Goal: Find specific page/section: Find specific page/section

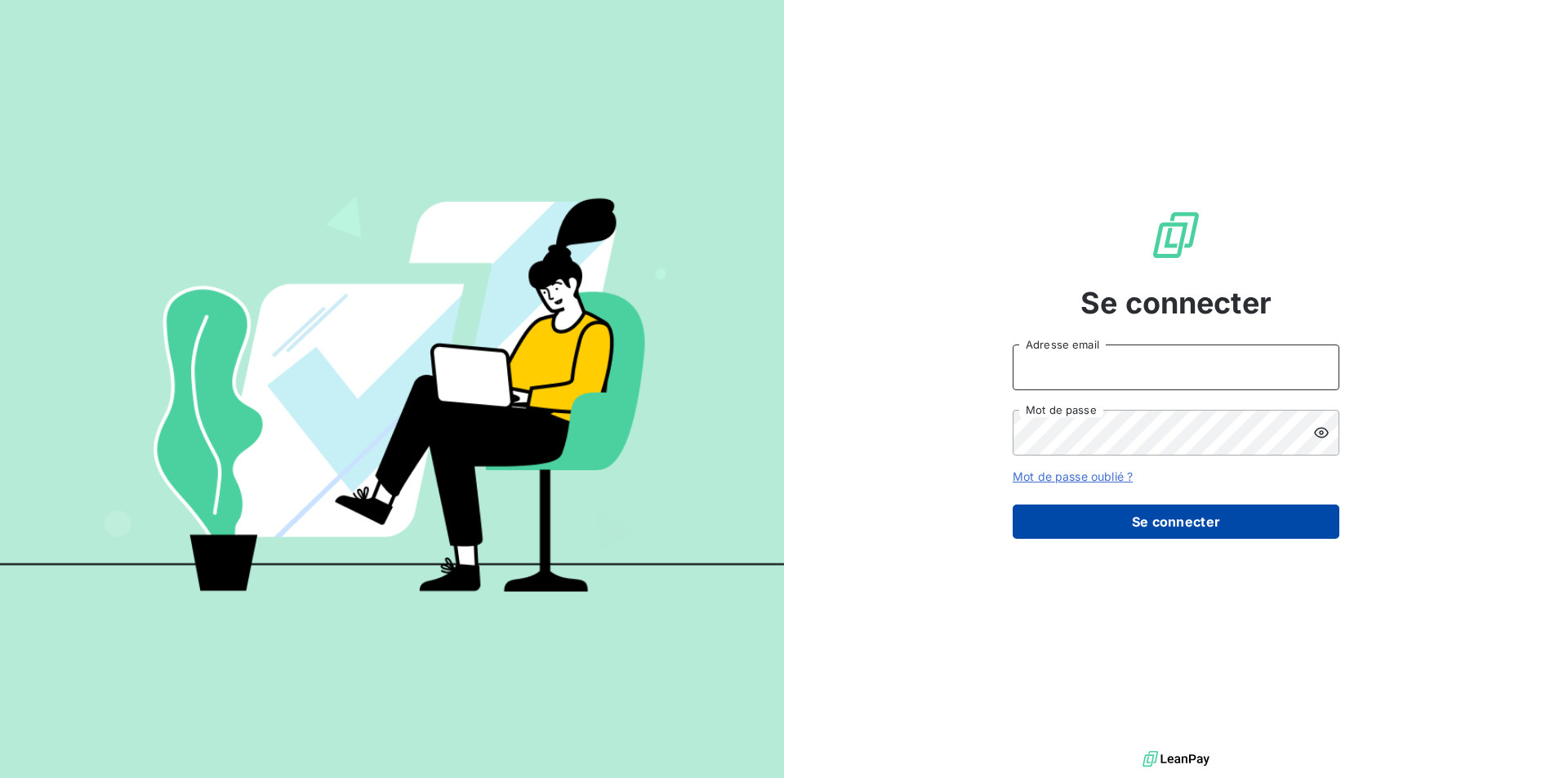
type input "[EMAIL_ADDRESS][DOMAIN_NAME]"
click at [1150, 521] on button "Se connecter" at bounding box center [1176, 522] width 327 height 34
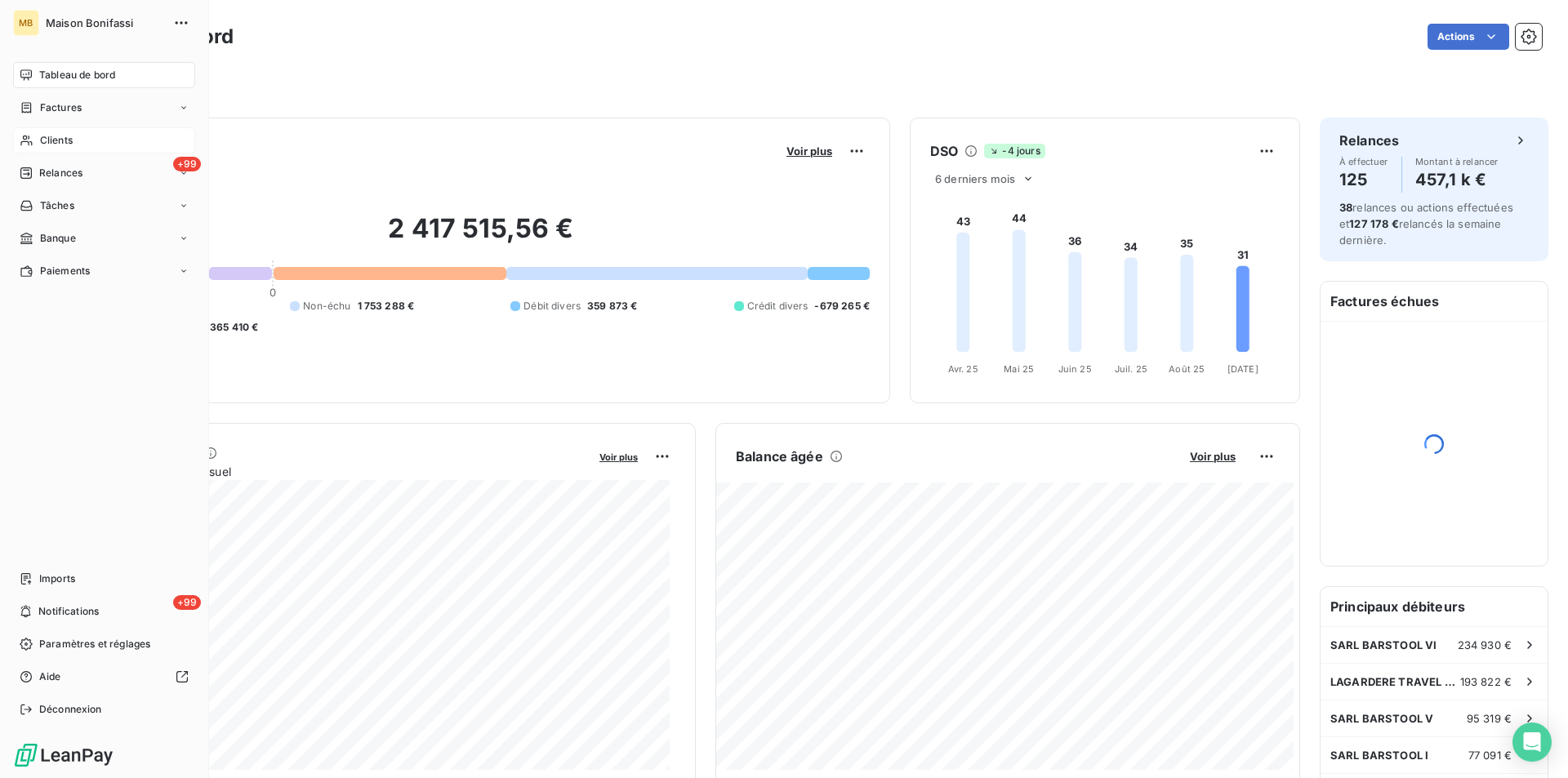
click at [59, 138] on span "Clients" at bounding box center [56, 140] width 33 height 14
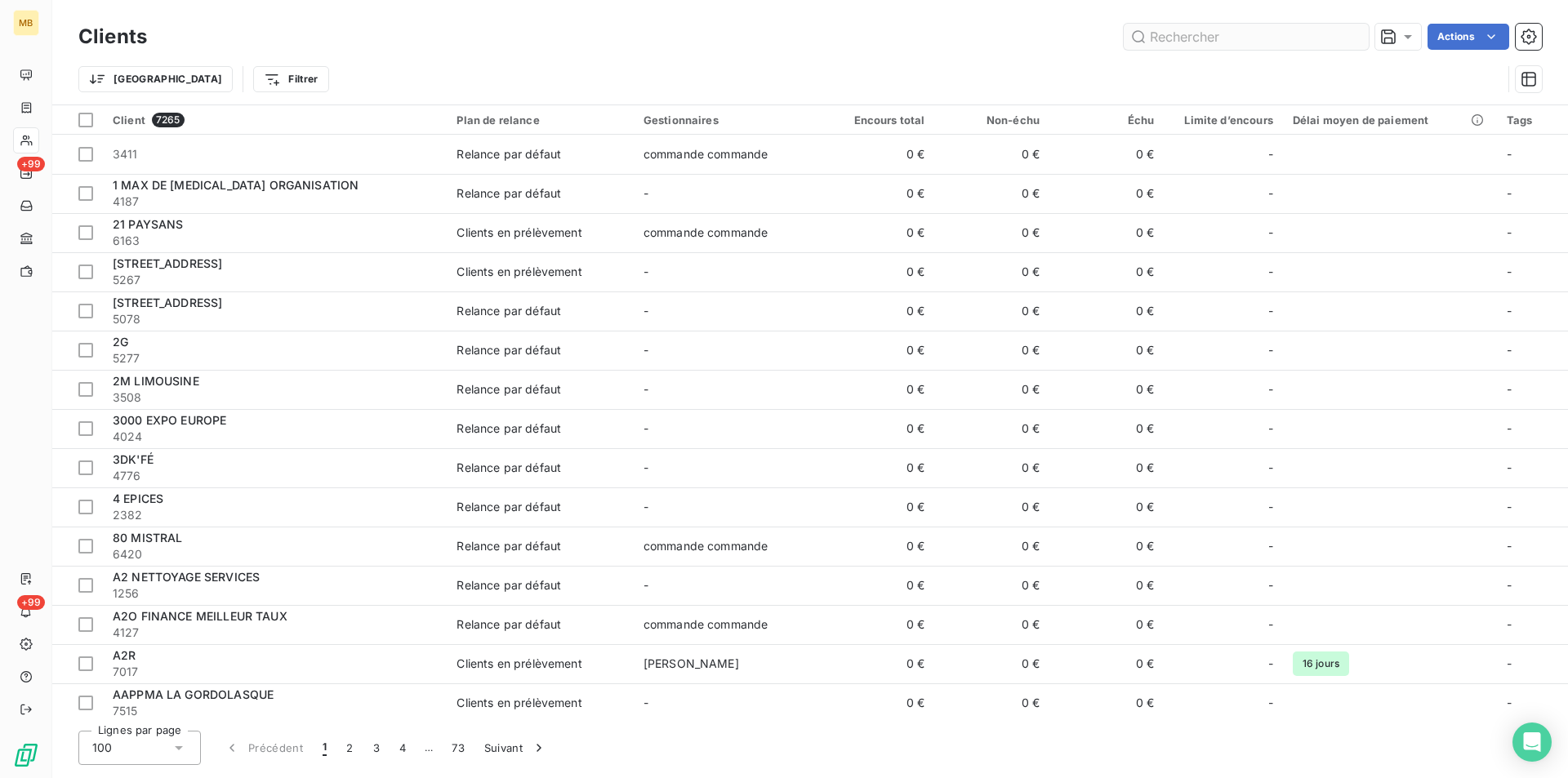
click at [1201, 29] on input "text" at bounding box center [1246, 36] width 245 height 26
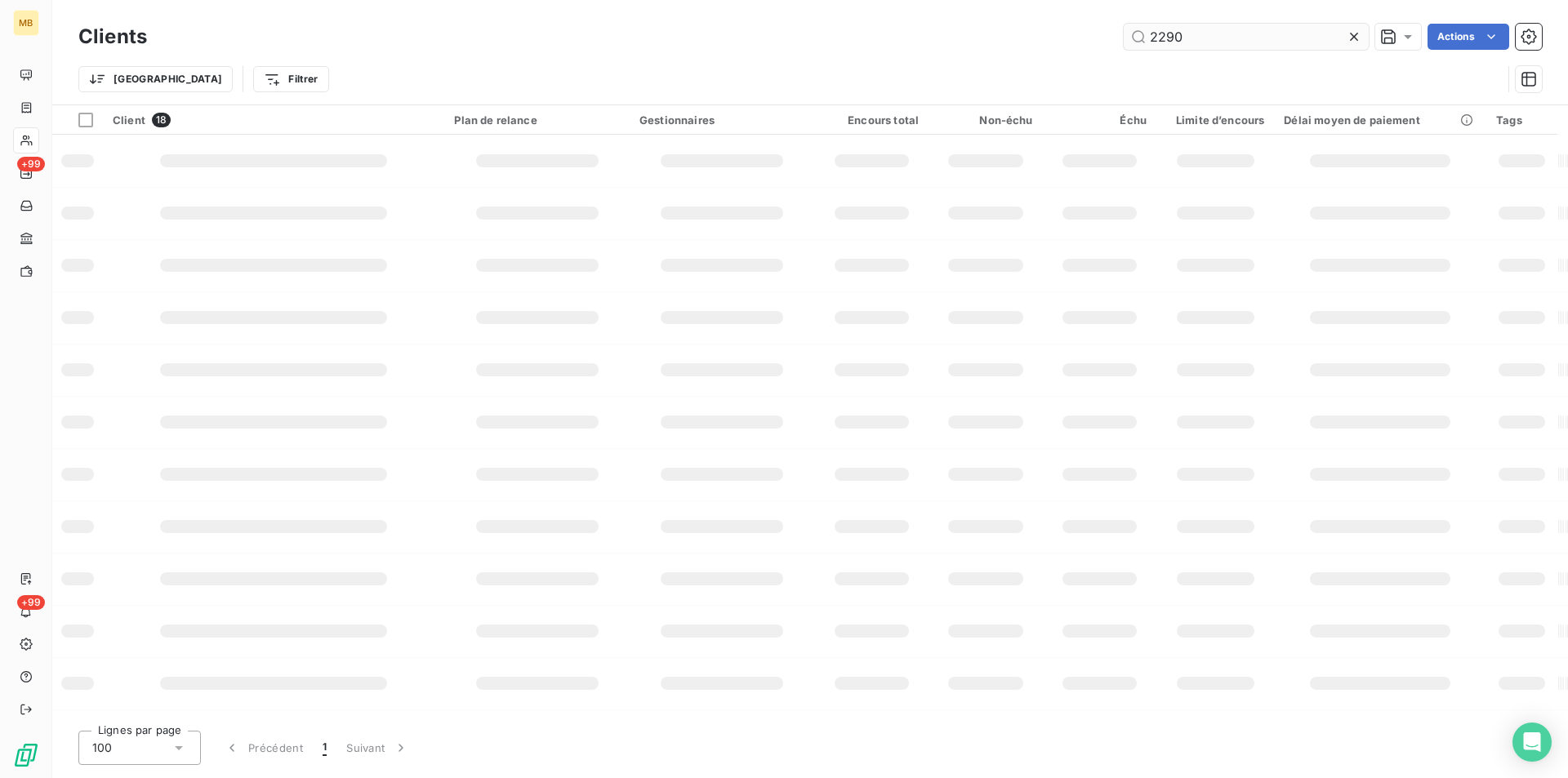
type input "2290"
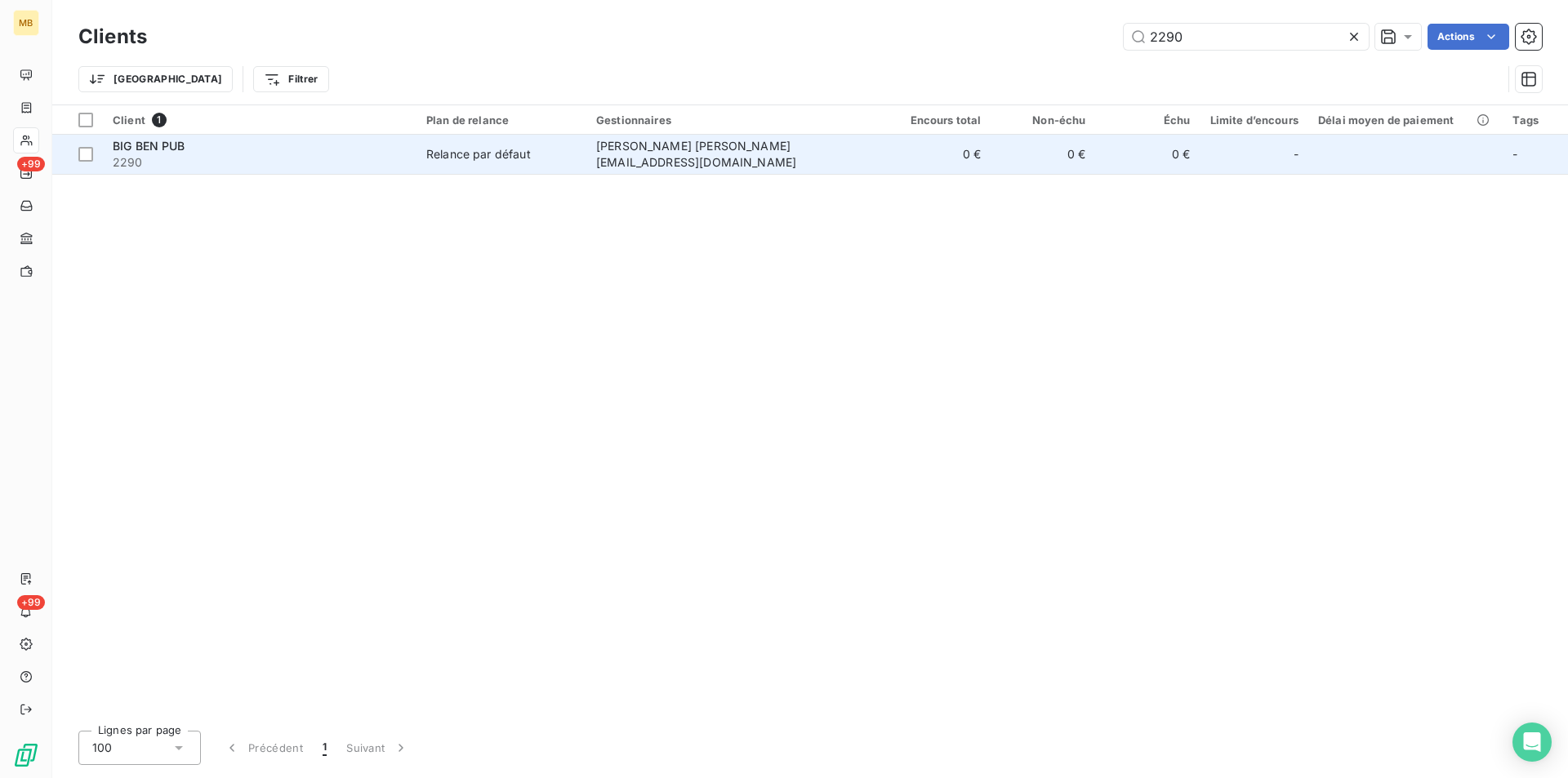
click at [887, 147] on td "0 €" at bounding box center [938, 154] width 104 height 39
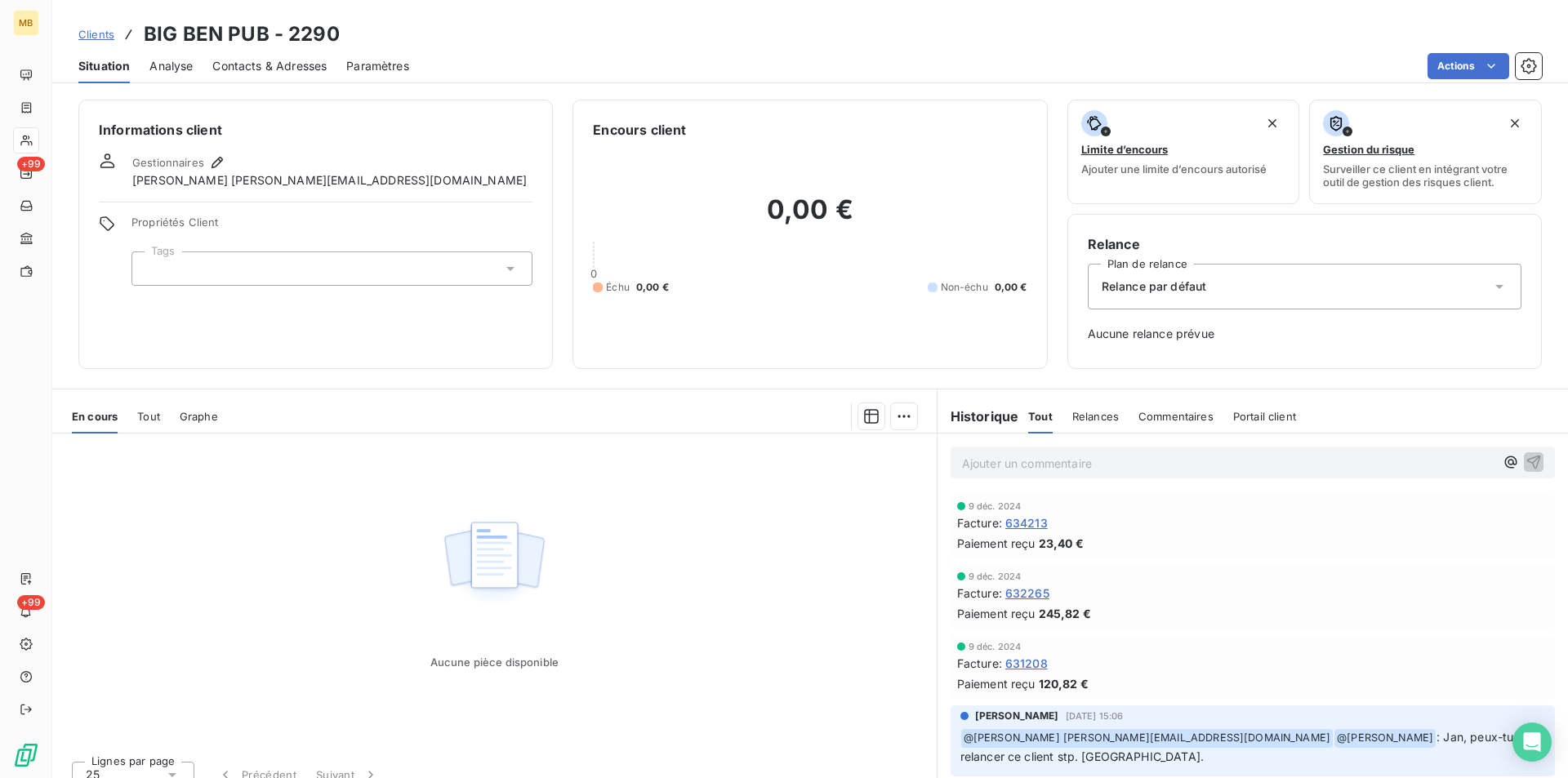
click at [263, 56] on div "Contacts & Adresses" at bounding box center [269, 66] width 114 height 34
